Goal: Book appointment/travel/reservation

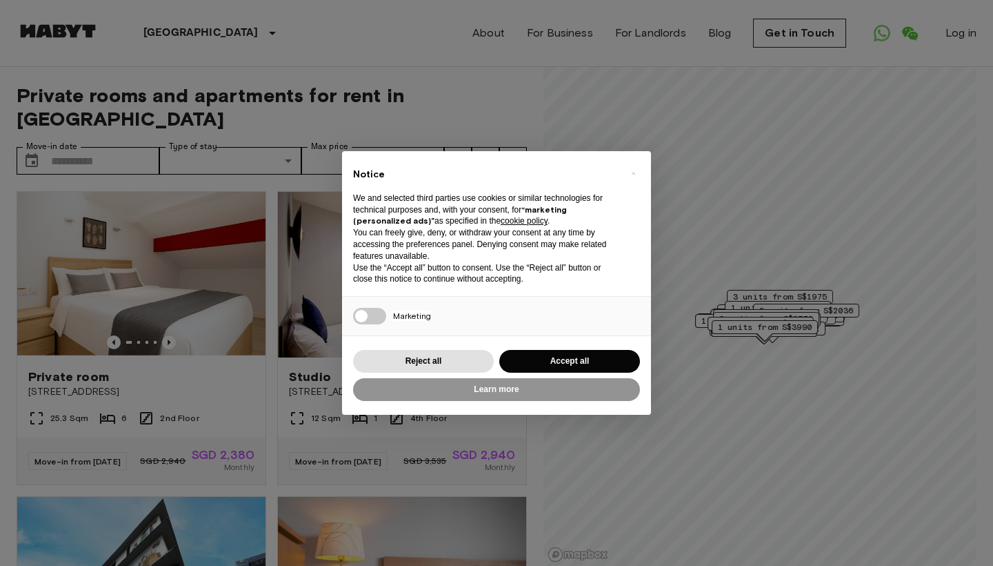
scroll to position [23, 0]
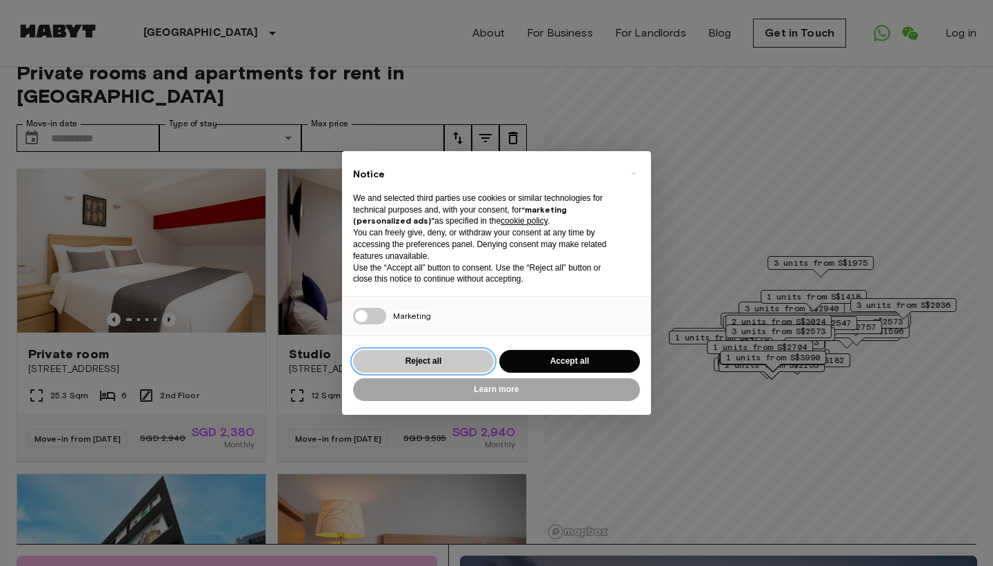
click at [446, 359] on button "Reject all" at bounding box center [423, 361] width 141 height 23
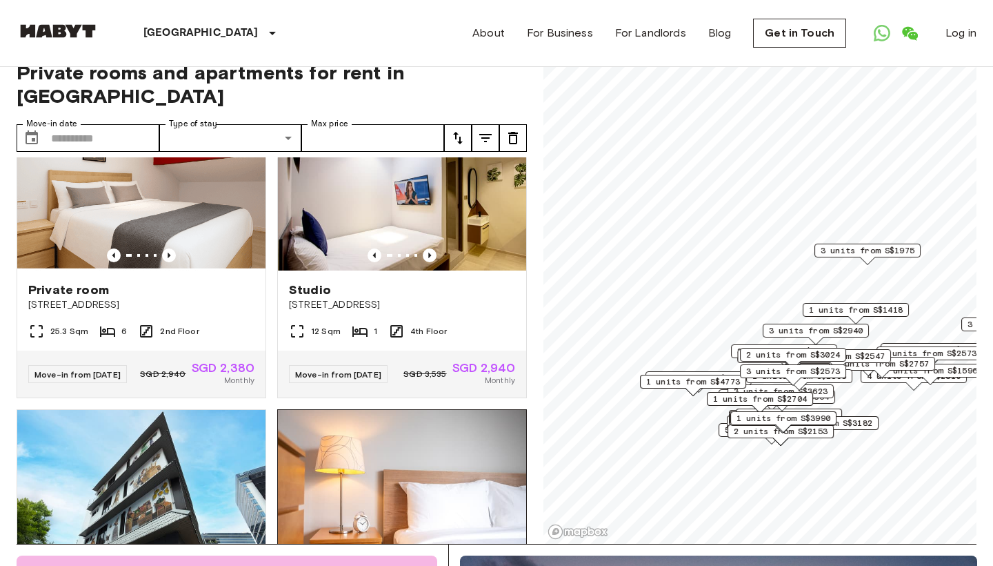
scroll to position [52, 0]
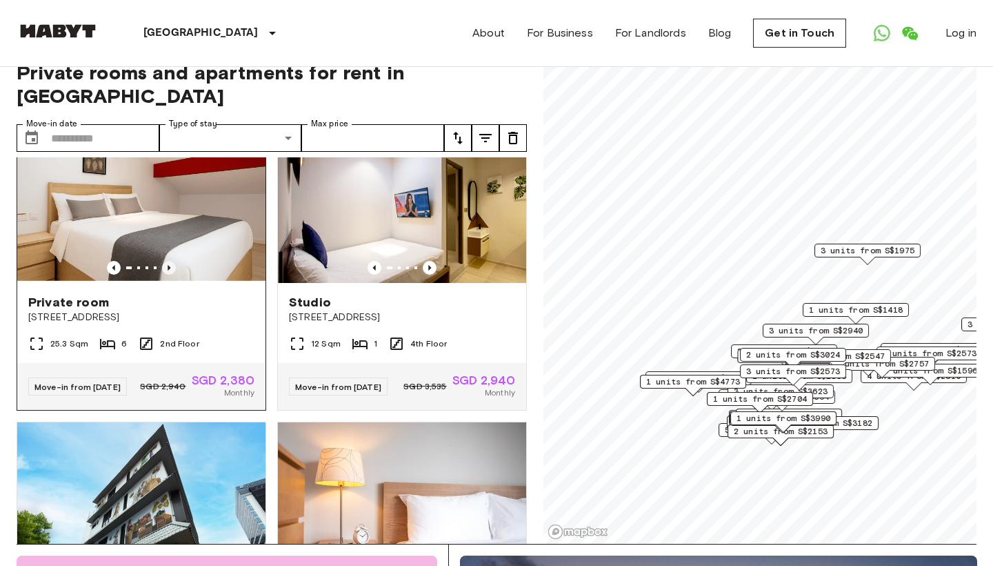
click at [170, 267] on icon "Previous image" at bounding box center [169, 268] width 3 height 6
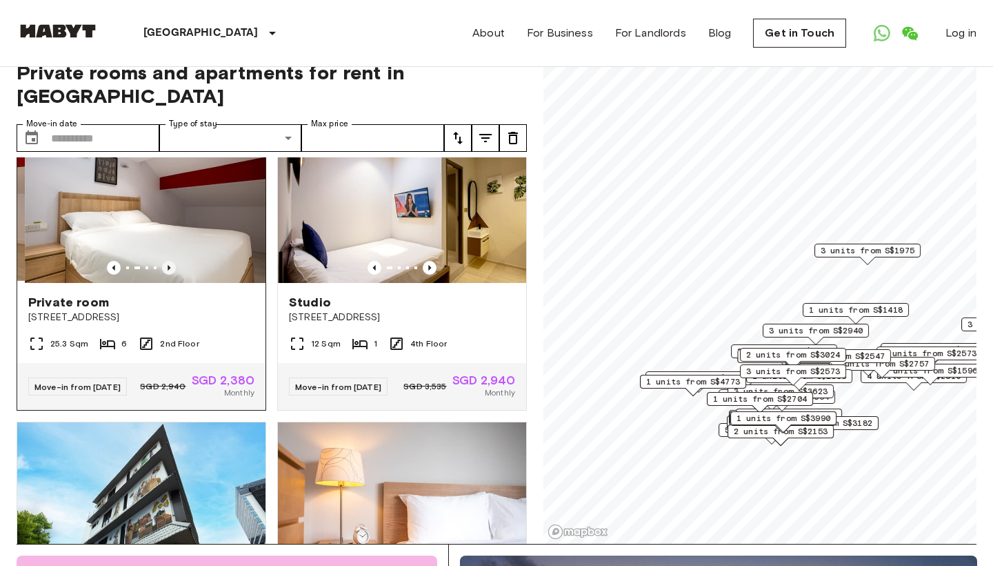
click at [170, 267] on icon "Previous image" at bounding box center [169, 268] width 3 height 6
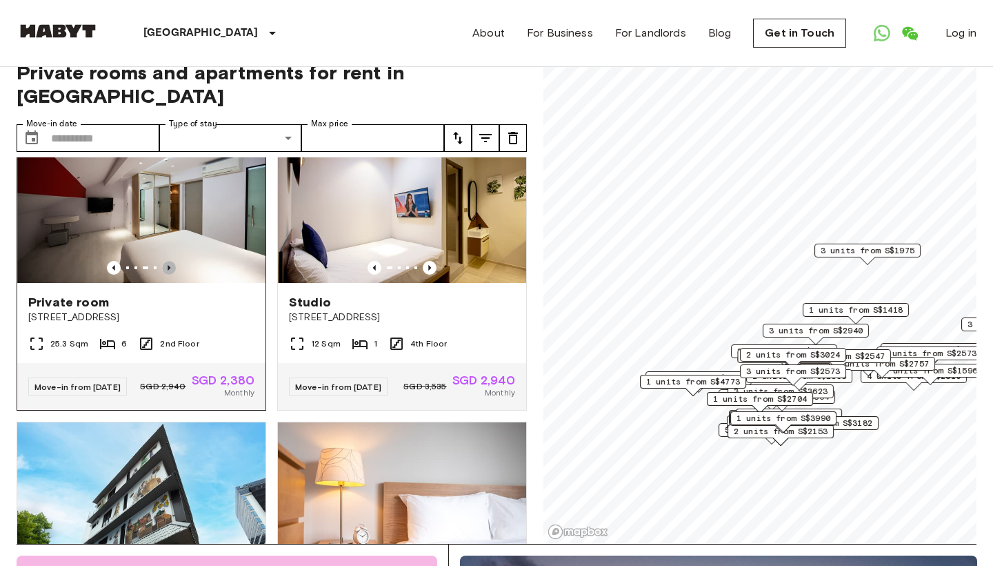
click at [170, 267] on icon "Previous image" at bounding box center [169, 268] width 3 height 6
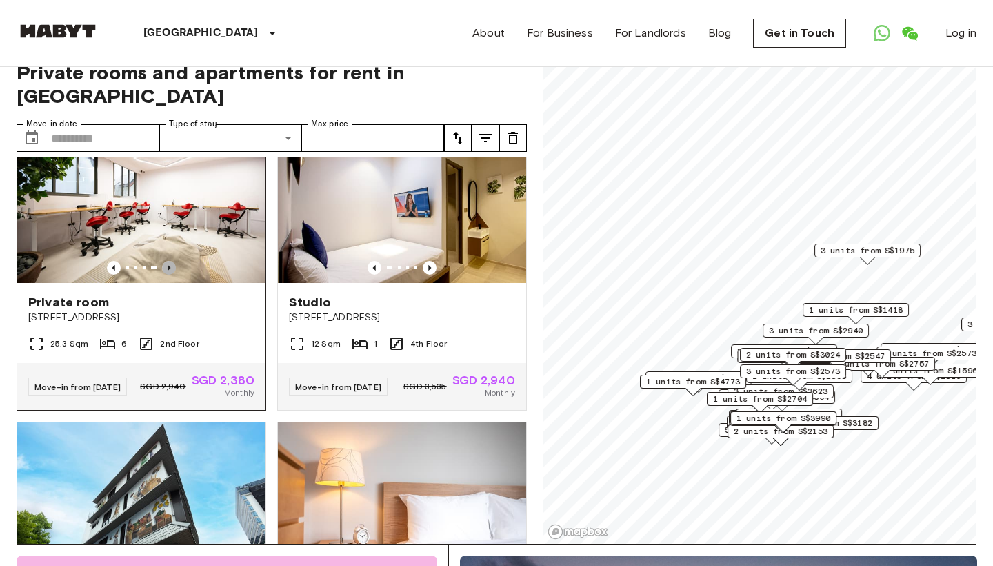
click at [170, 267] on icon "Previous image" at bounding box center [169, 268] width 3 height 6
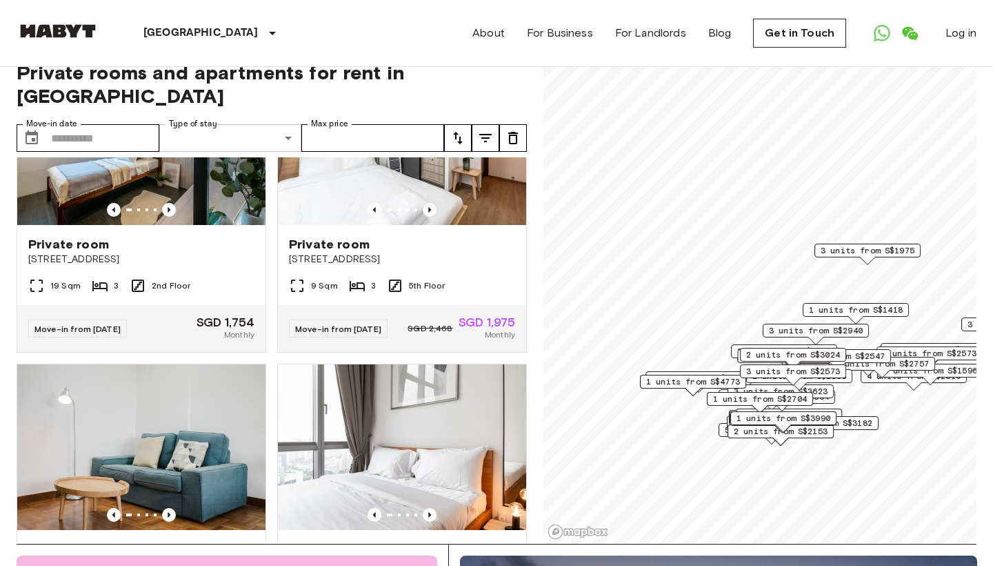
scroll to position [721, 0]
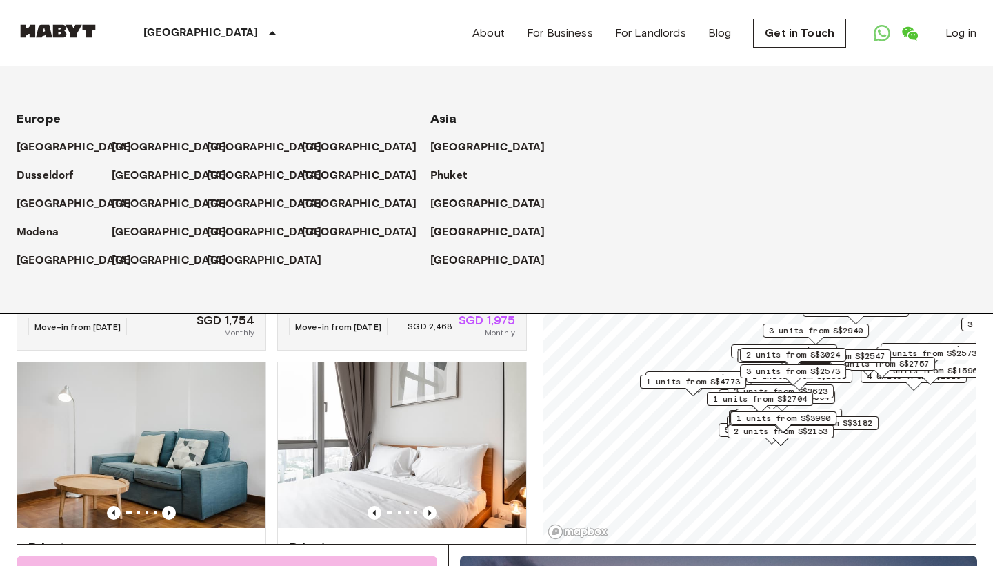
click at [264, 30] on icon at bounding box center [272, 33] width 17 height 17
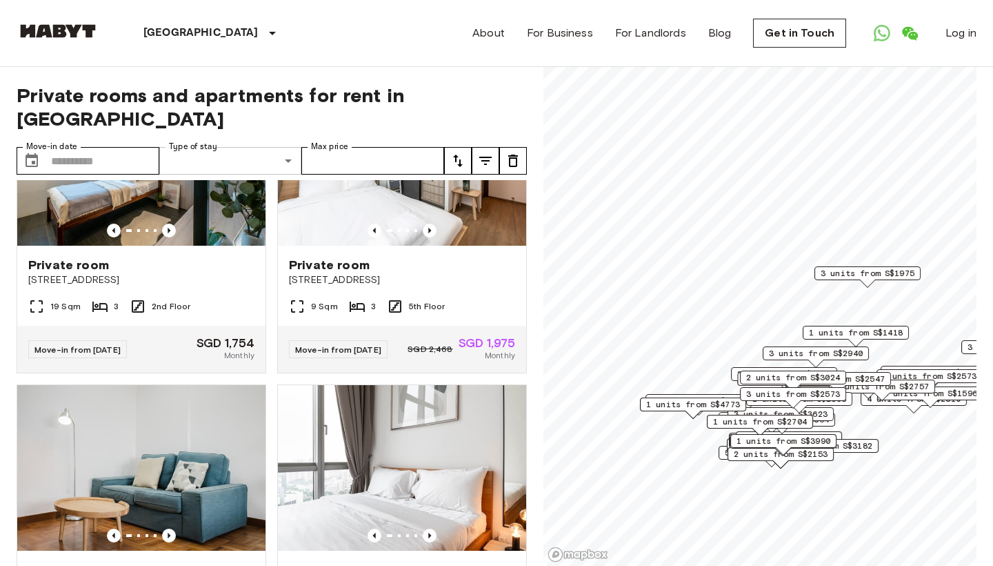
scroll to position [0, 0]
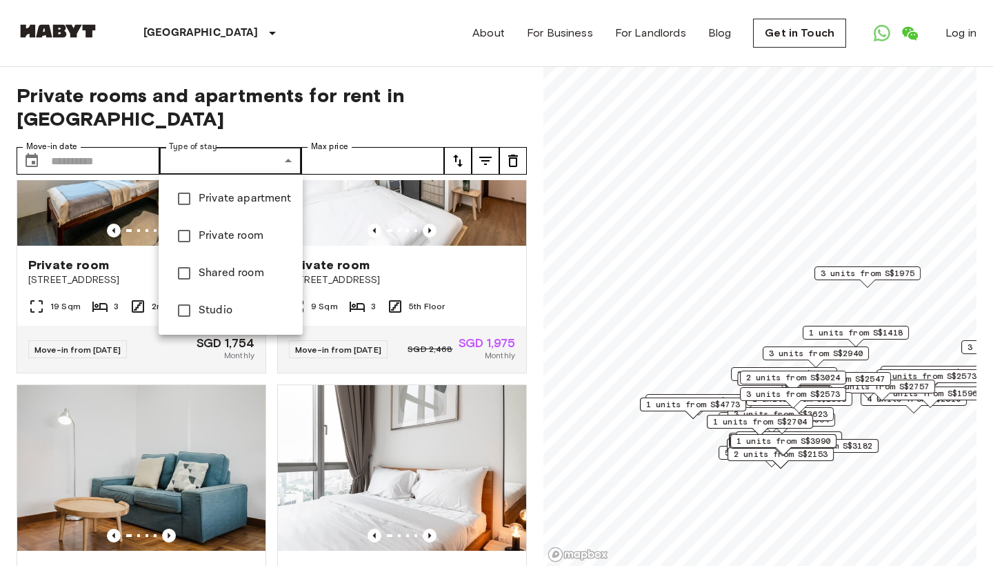
click at [233, 314] on span "Studio" at bounding box center [245, 310] width 93 height 17
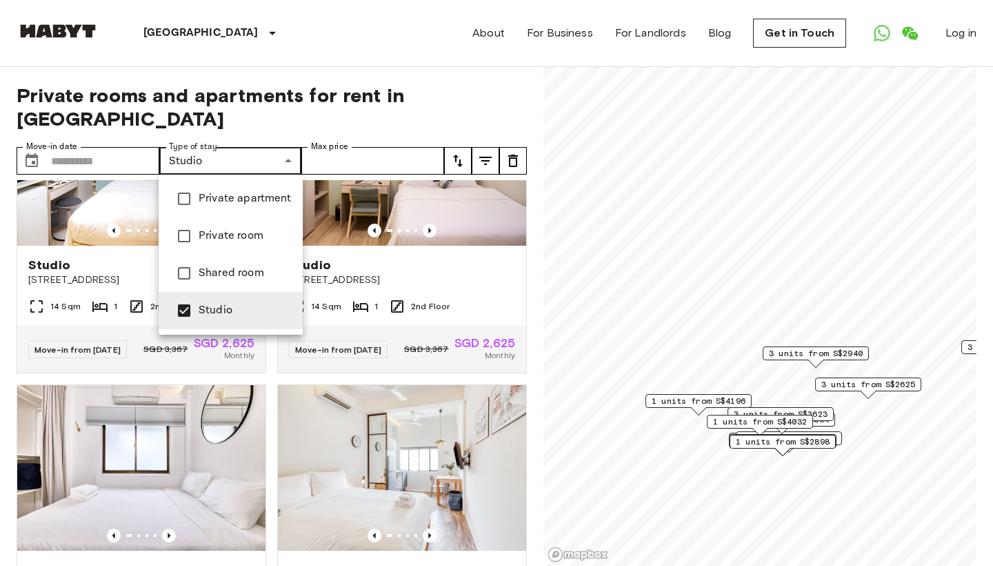
click at [223, 277] on span "Shared room" at bounding box center [245, 273] width 93 height 17
type input "**********"
click at [190, 120] on div at bounding box center [496, 283] width 993 height 566
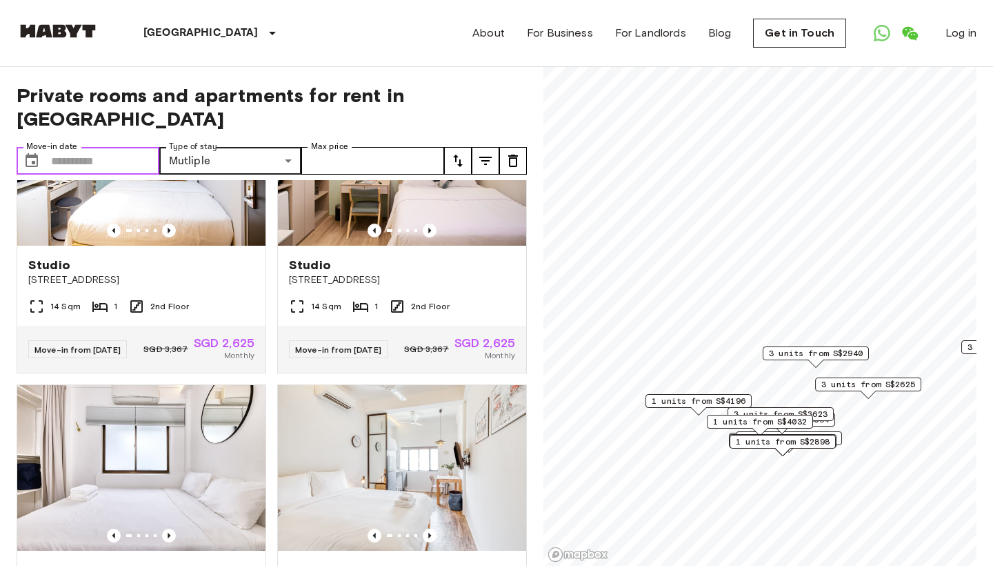
click at [113, 159] on input "Move-in date" at bounding box center [105, 161] width 108 height 28
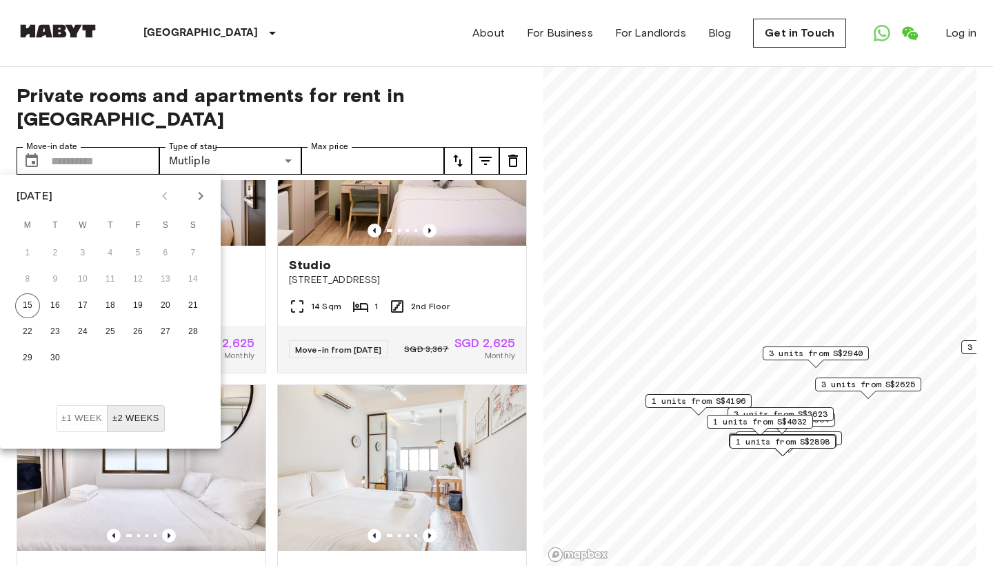
click at [197, 206] on button "Next month" at bounding box center [200, 195] width 23 height 23
click at [143, 286] on button "10" at bounding box center [138, 279] width 25 height 25
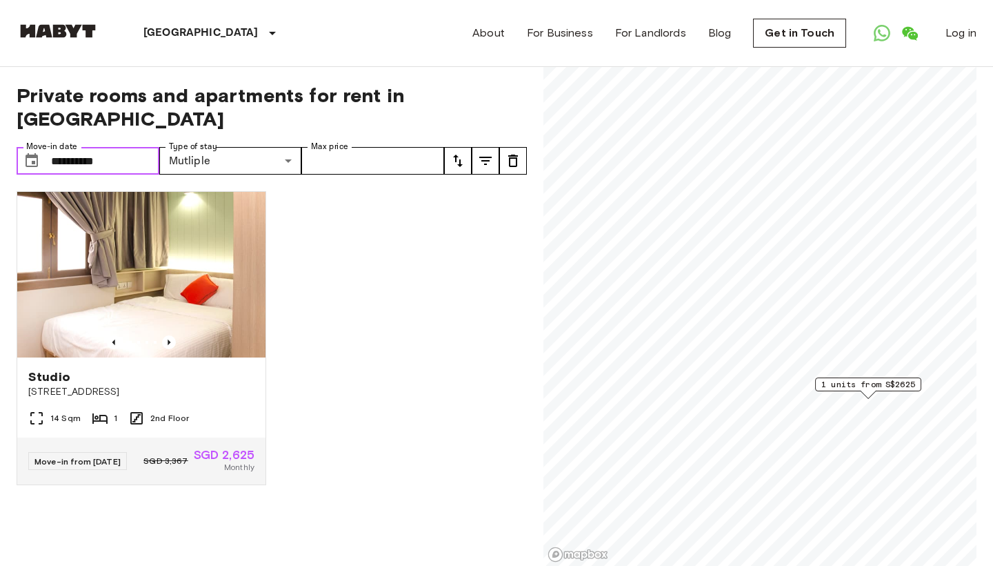
type input "**********"
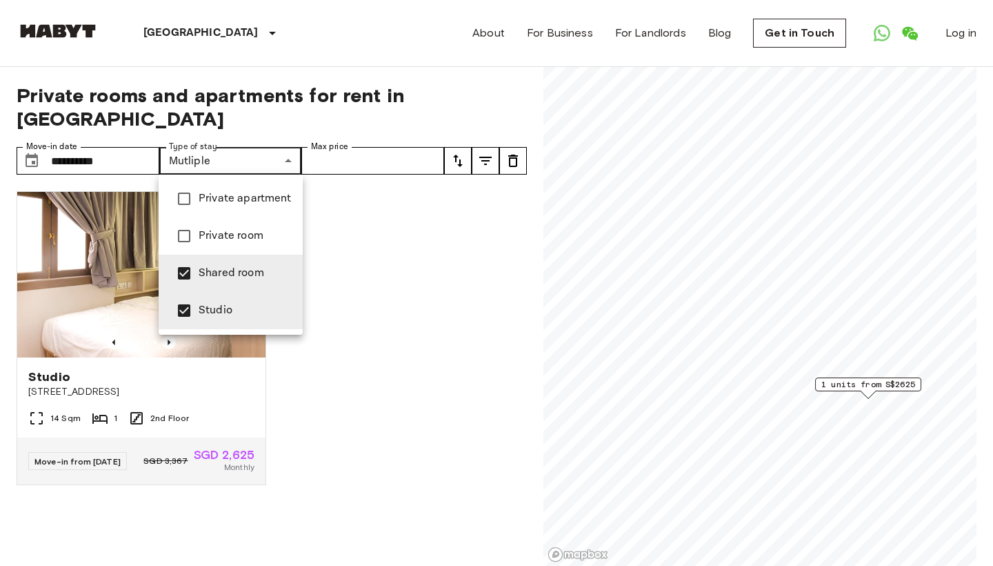
click at [215, 273] on span "Shared room" at bounding box center [245, 273] width 93 height 17
click at [223, 237] on span "Private room" at bounding box center [245, 236] width 93 height 17
type input "**********"
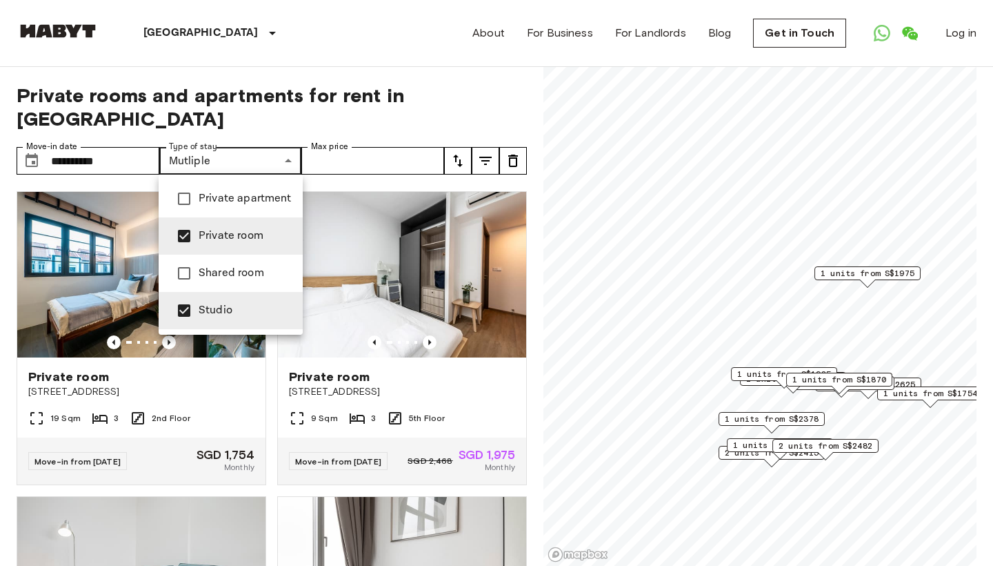
click at [337, 55] on div at bounding box center [496, 283] width 993 height 566
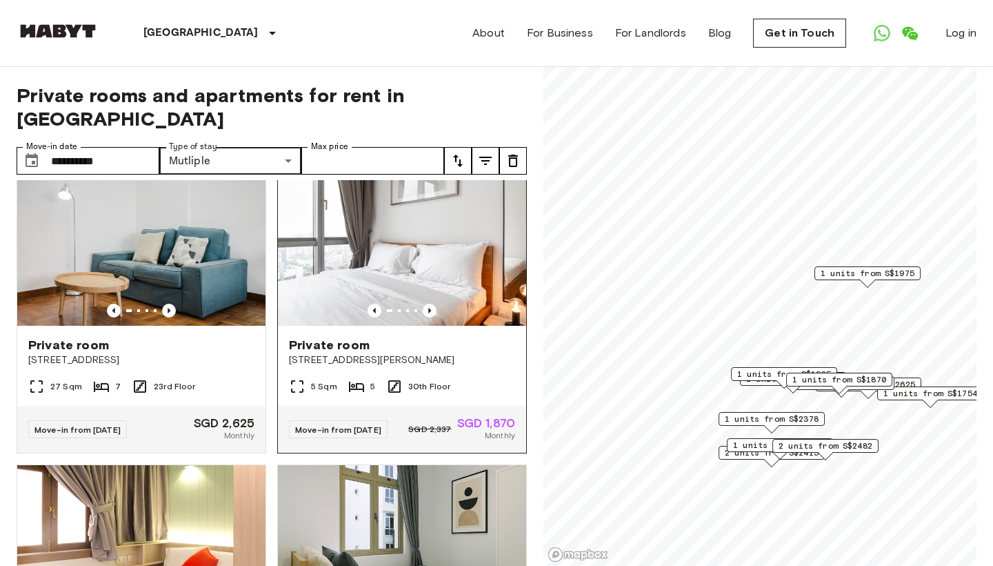
scroll to position [335, 0]
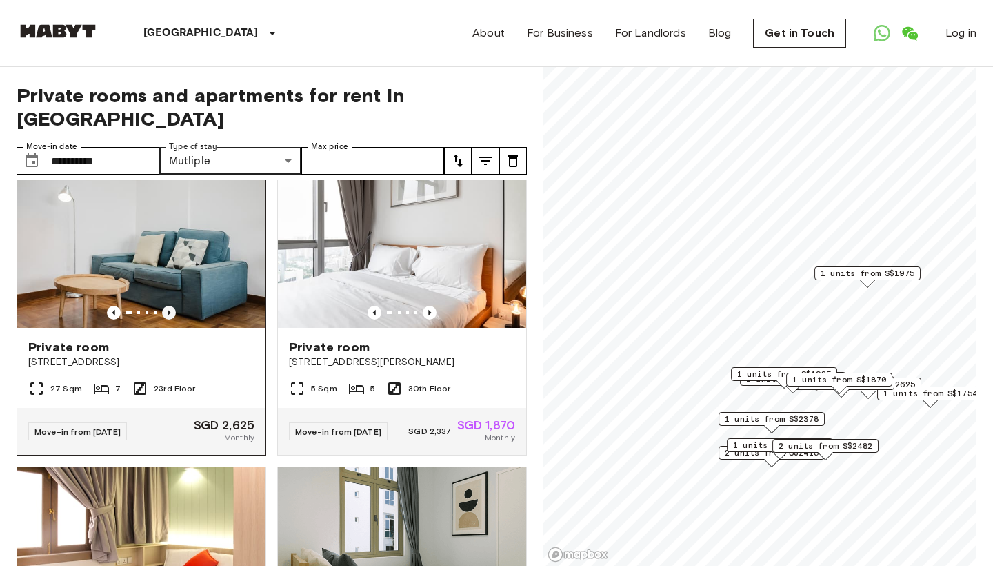
click at [171, 319] on icon "Previous image" at bounding box center [169, 313] width 14 height 14
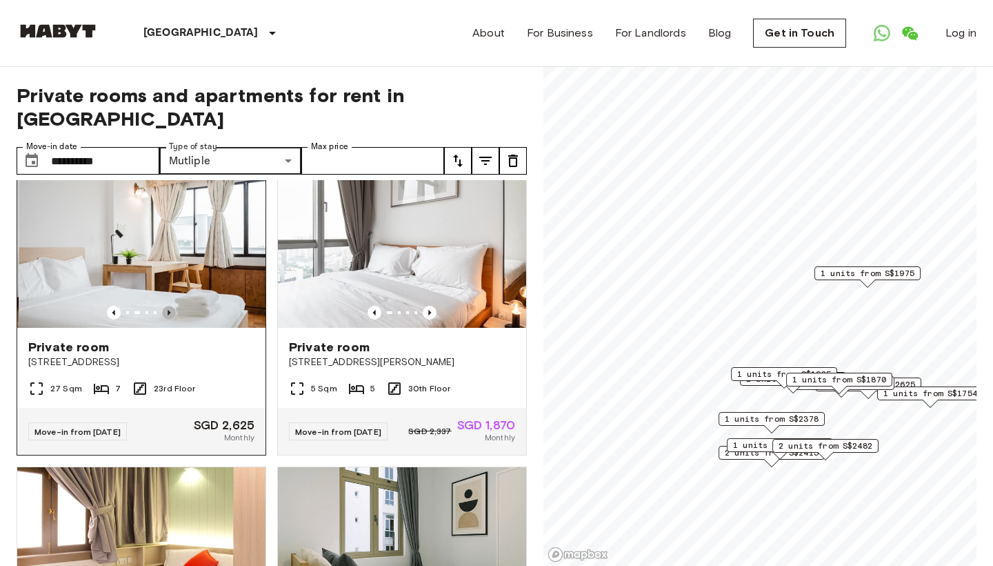
click at [171, 319] on icon "Previous image" at bounding box center [169, 313] width 14 height 14
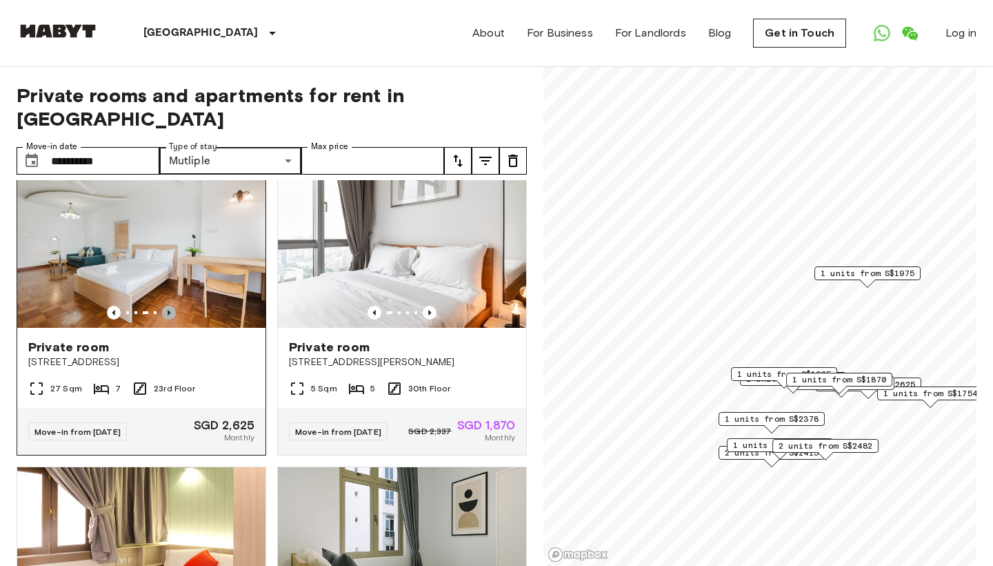
click at [171, 319] on icon "Previous image" at bounding box center [169, 313] width 14 height 14
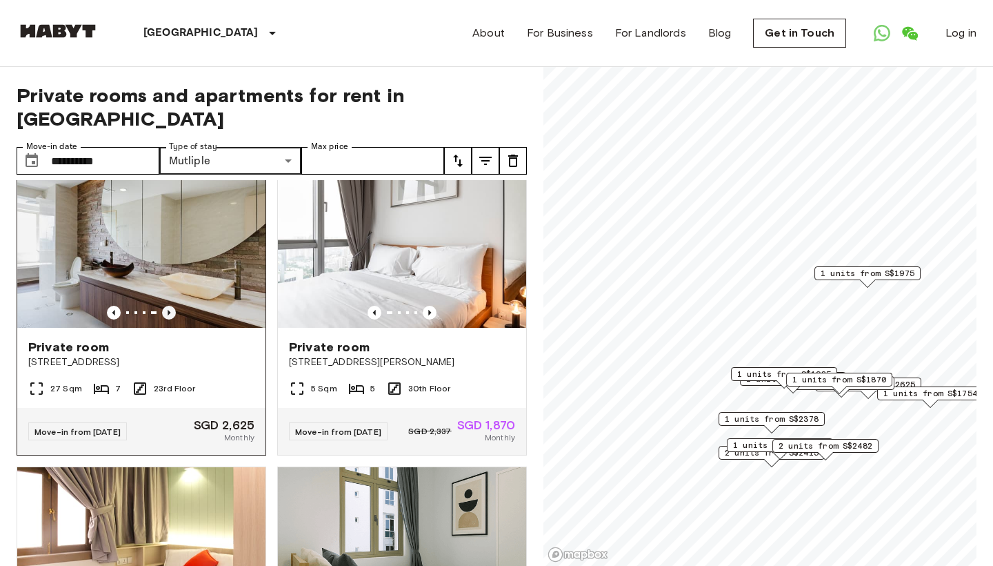
click at [171, 319] on icon "Previous image" at bounding box center [169, 313] width 14 height 14
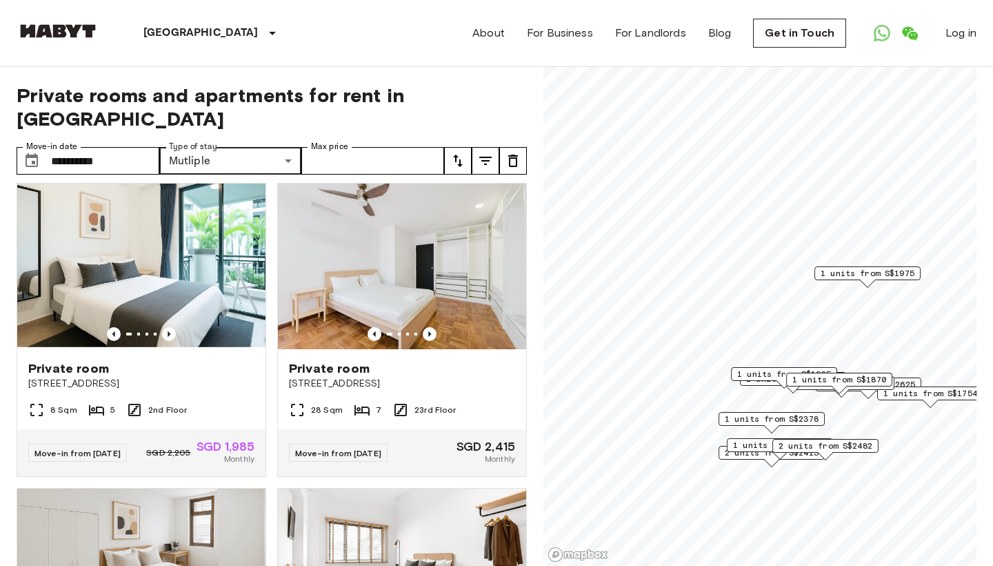
scroll to position [1230, 0]
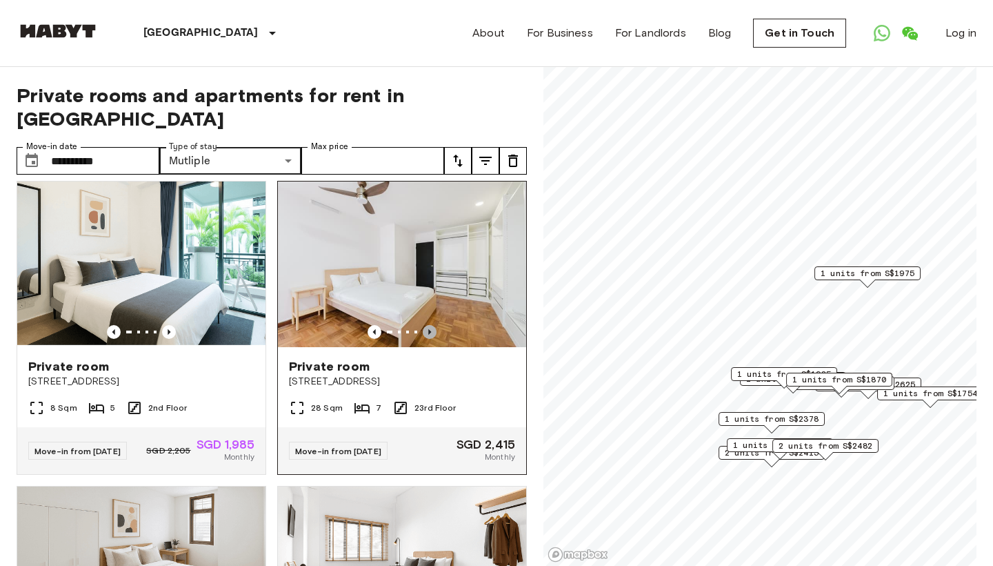
click at [426, 339] on icon "Previous image" at bounding box center [430, 332] width 14 height 14
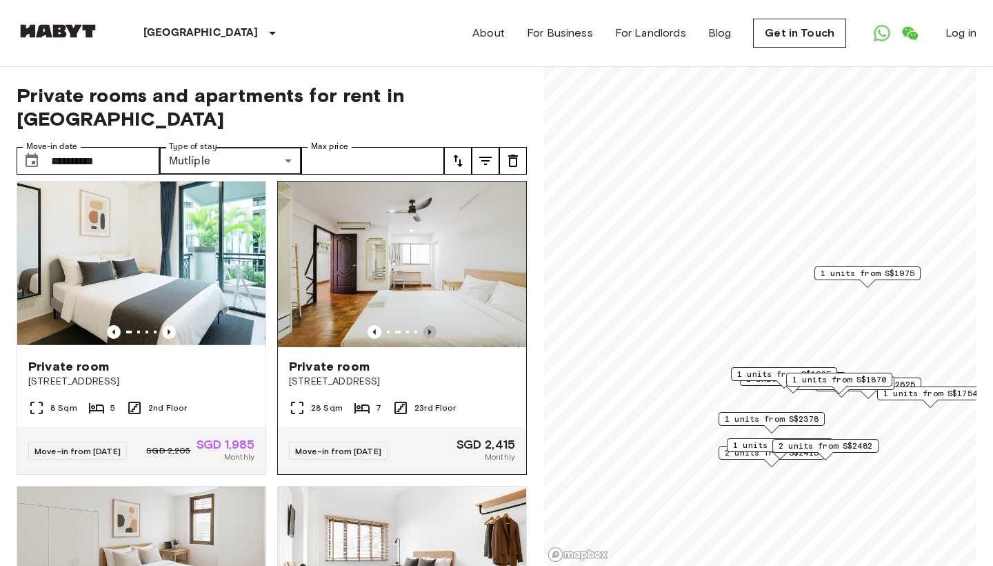
click at [426, 339] on icon "Previous image" at bounding box center [430, 332] width 14 height 14
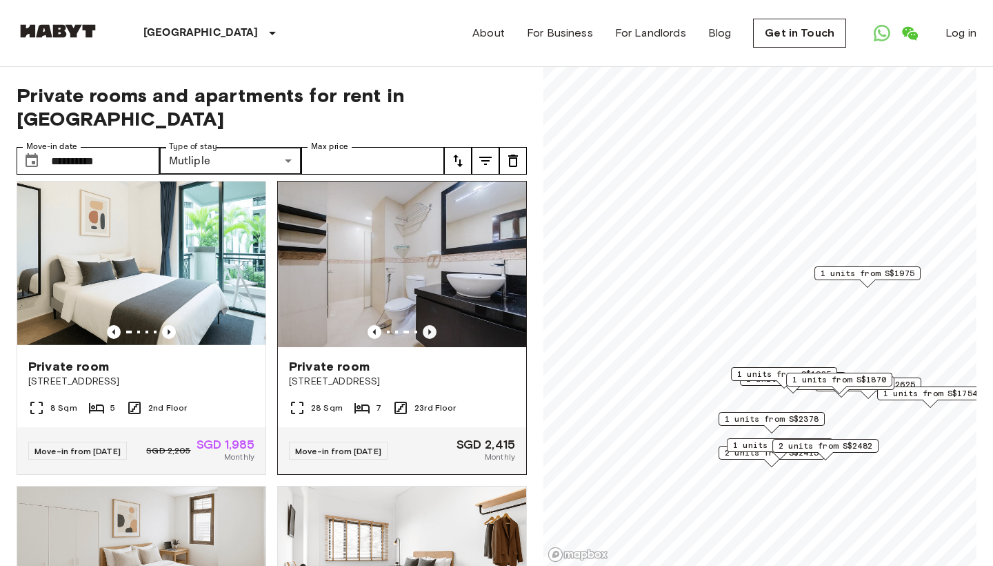
click at [426, 339] on icon "Previous image" at bounding box center [430, 332] width 14 height 14
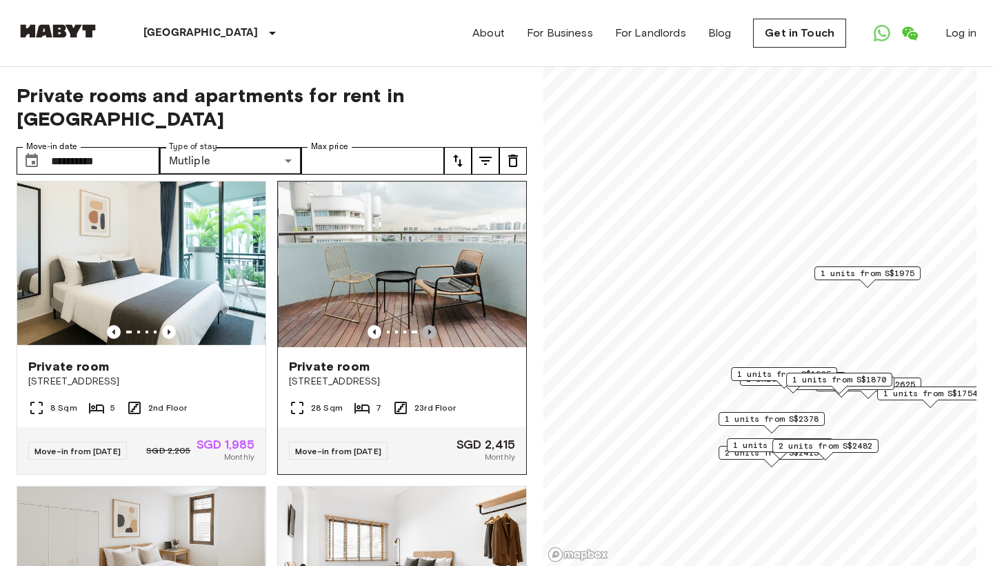
click at [426, 339] on icon "Previous image" at bounding box center [430, 332] width 14 height 14
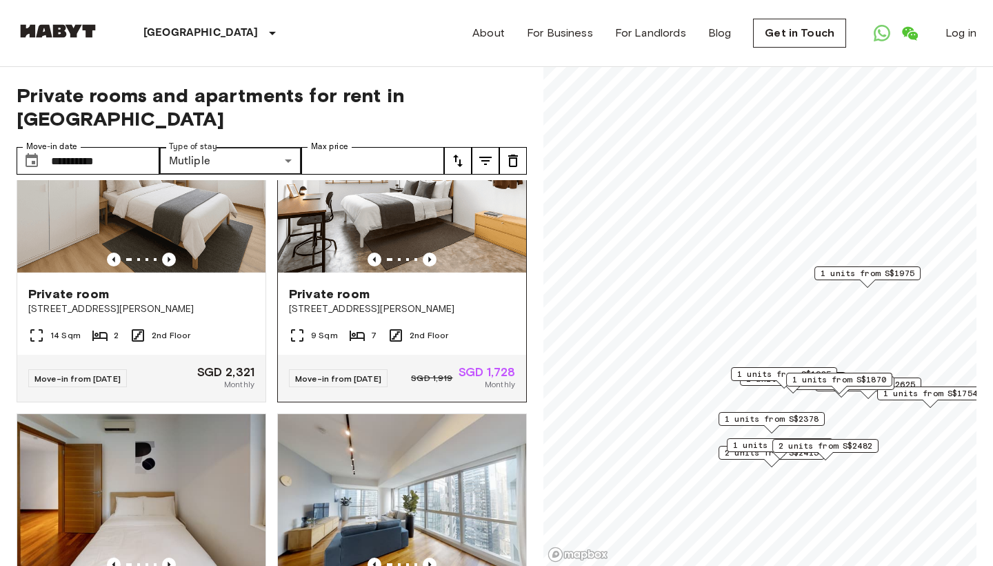
scroll to position [1609, 0]
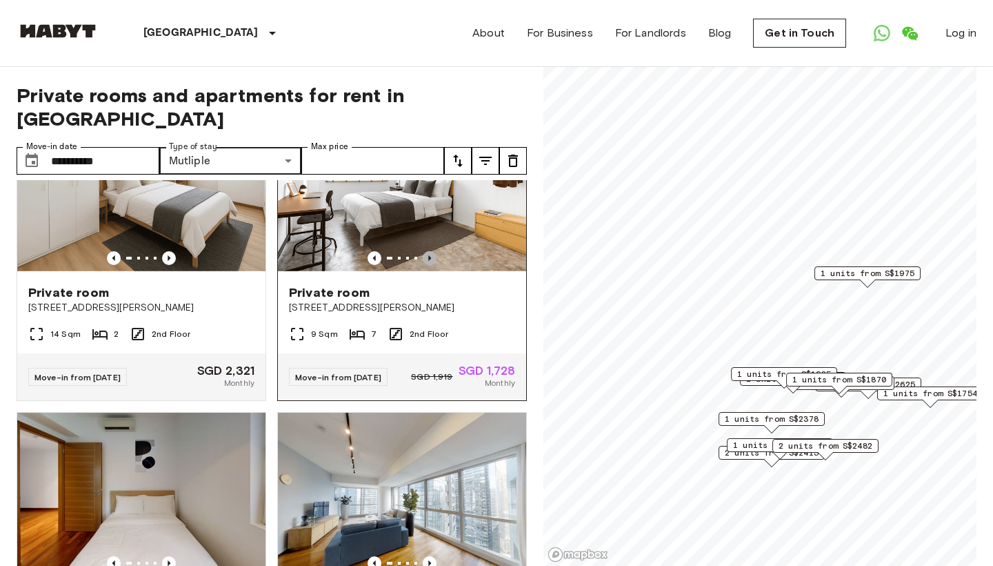
click at [430, 265] on icon "Previous image" at bounding box center [430, 258] width 14 height 14
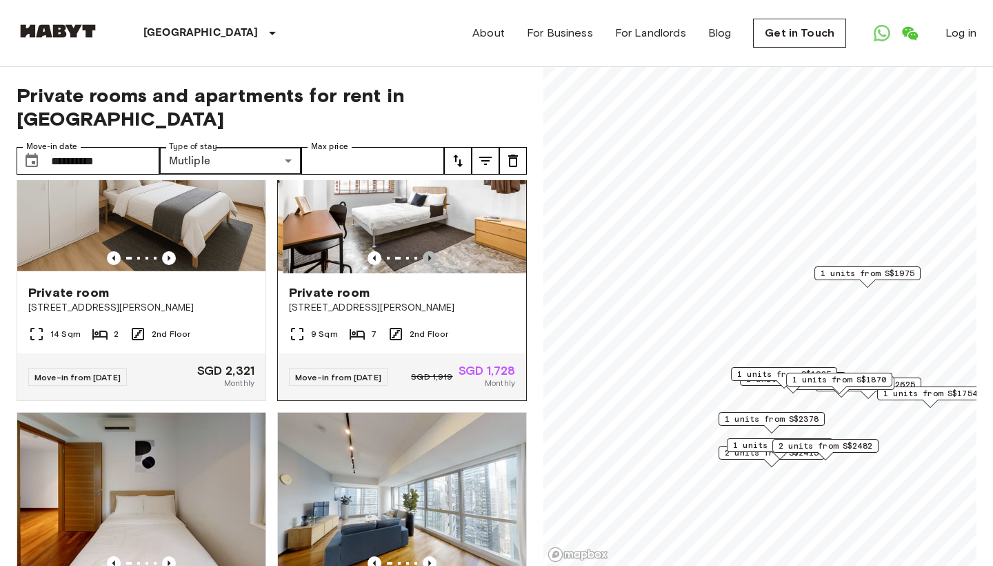
click at [430, 265] on icon "Previous image" at bounding box center [430, 258] width 14 height 14
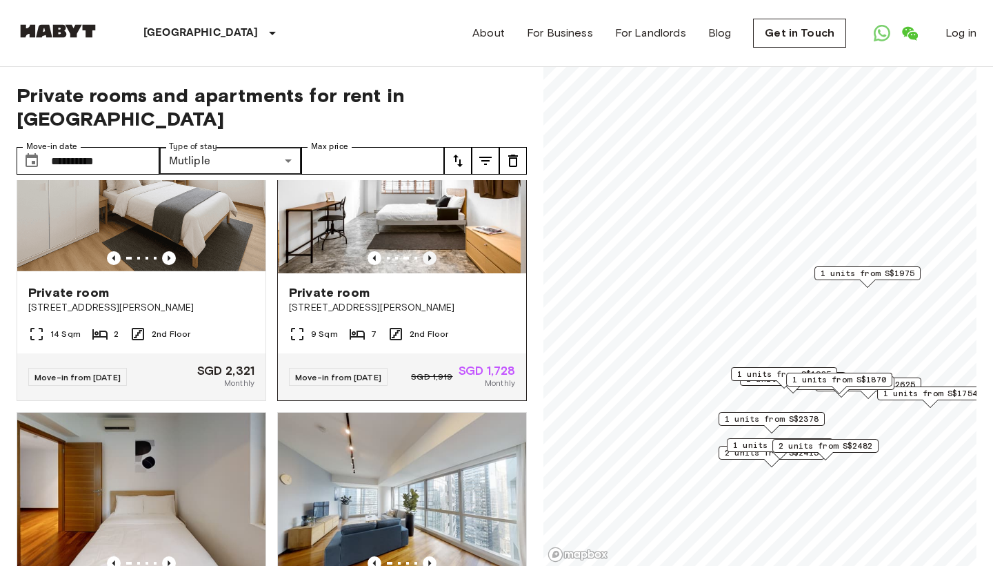
click at [430, 265] on icon "Previous image" at bounding box center [430, 258] width 14 height 14
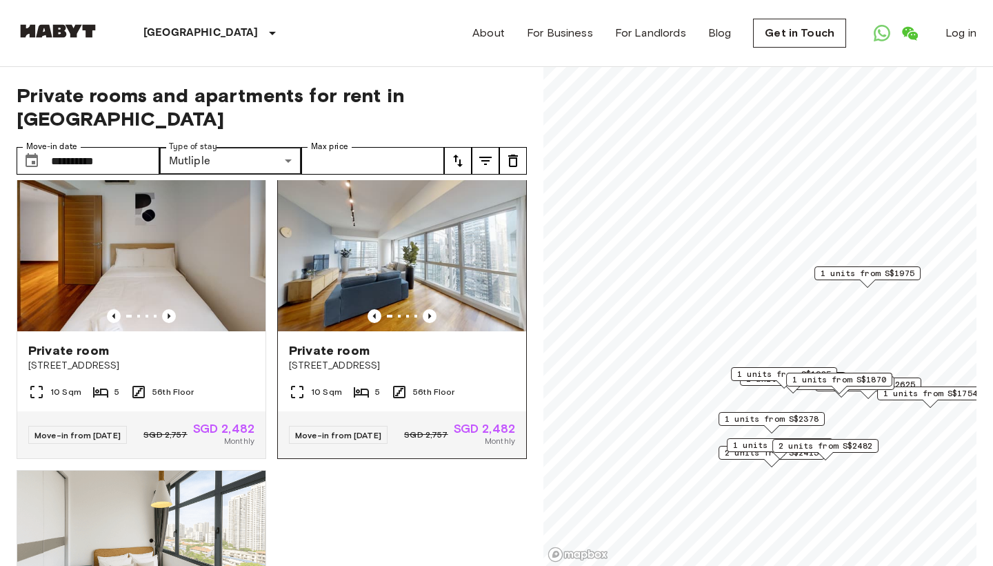
scroll to position [1825, 0]
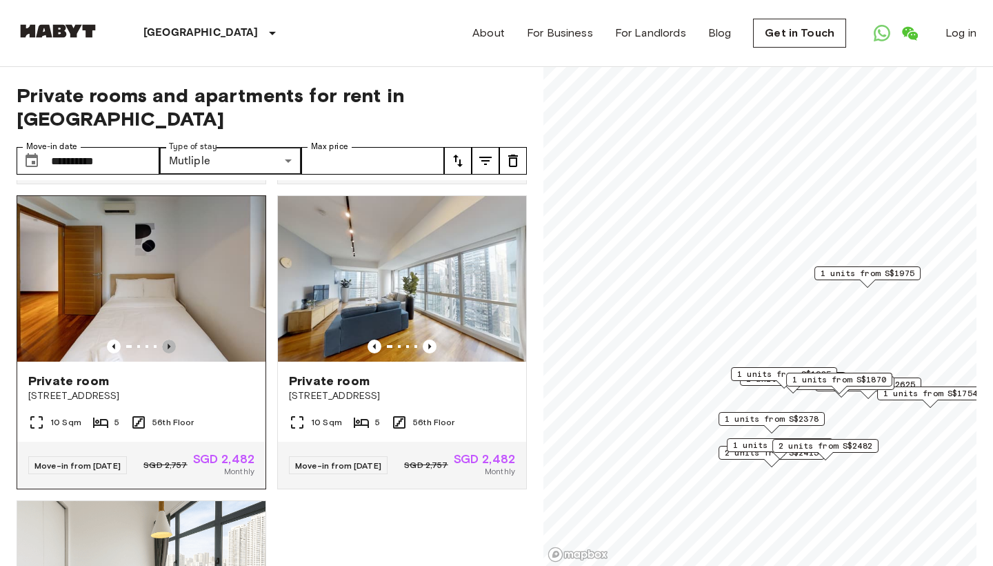
click at [168, 353] on icon "Previous image" at bounding box center [169, 346] width 14 height 14
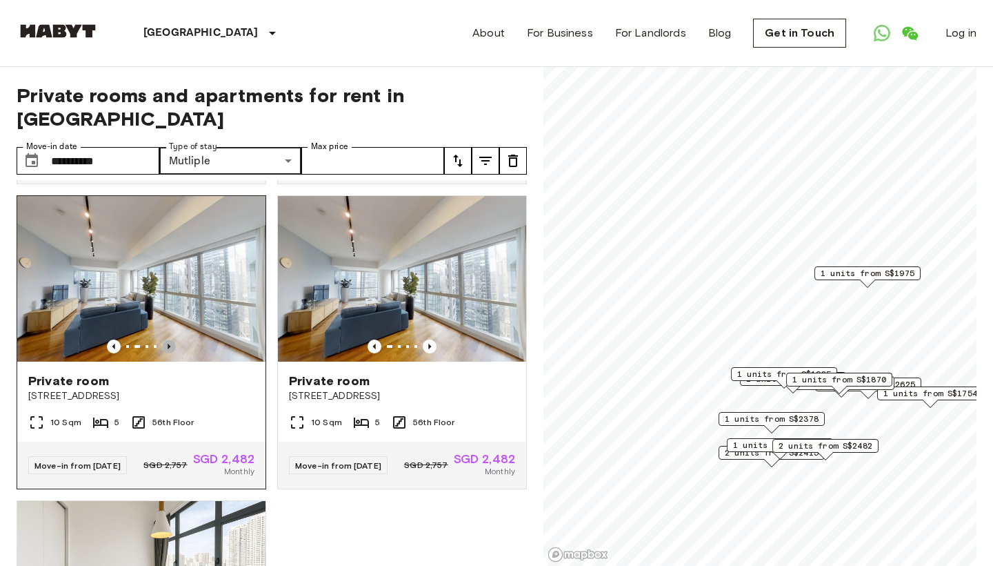
click at [168, 353] on icon "Previous image" at bounding box center [169, 346] width 14 height 14
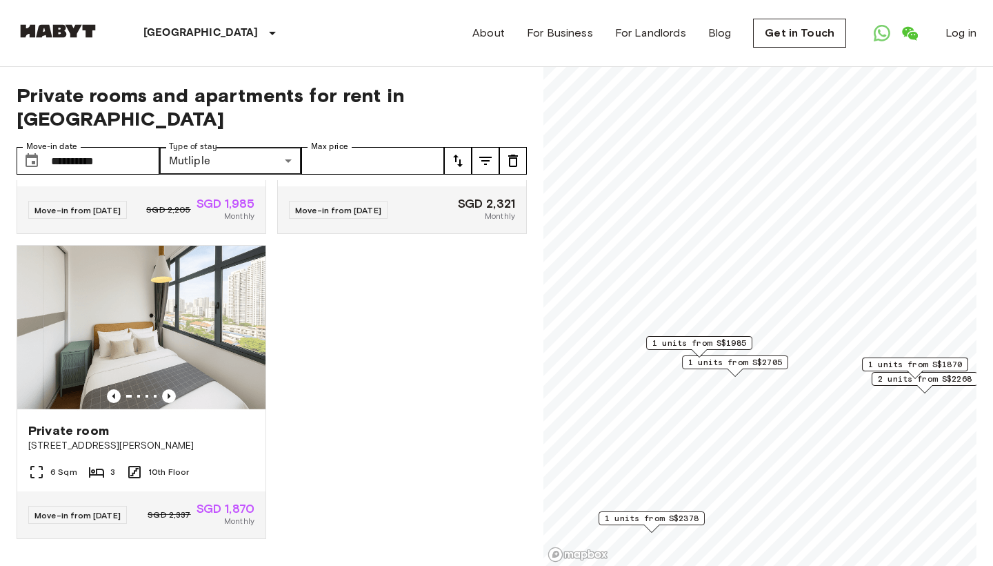
scroll to position [899, 0]
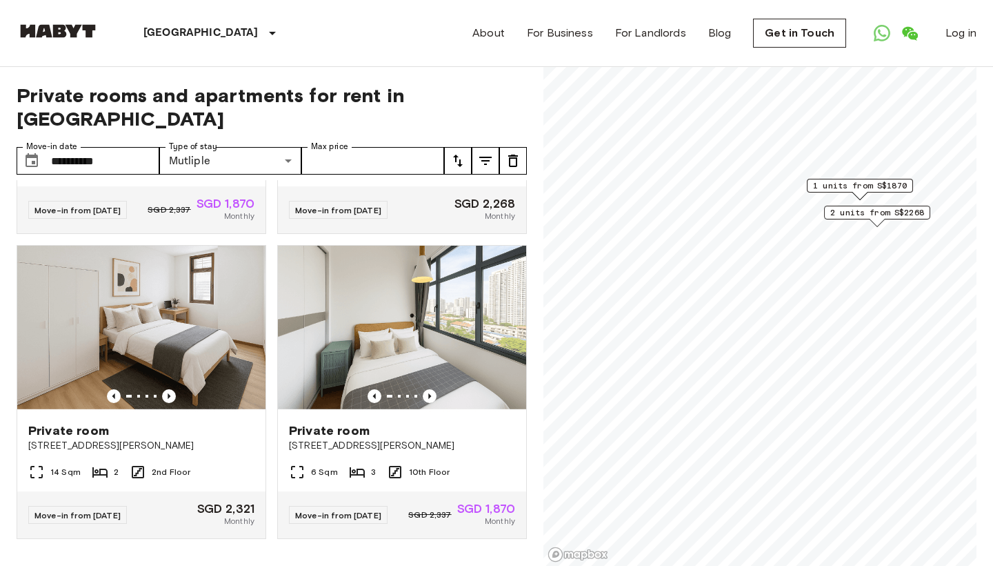
scroll to position [270, 0]
